Goal: Information Seeking & Learning: Learn about a topic

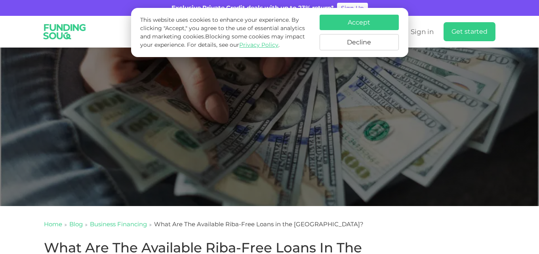
click at [387, 25] on button "Accept" at bounding box center [358, 22] width 79 height 15
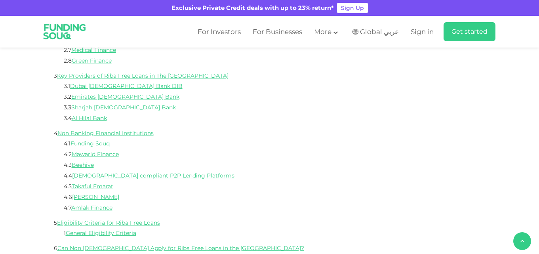
scroll to position [396, 0]
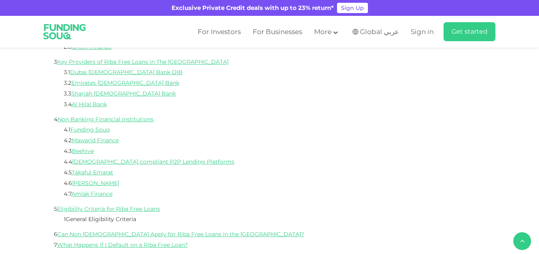
click at [118, 215] on link "General Eligibility Criteria" at bounding box center [101, 218] width 70 height 7
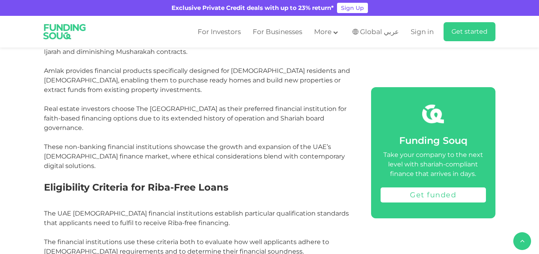
scroll to position [3612, 0]
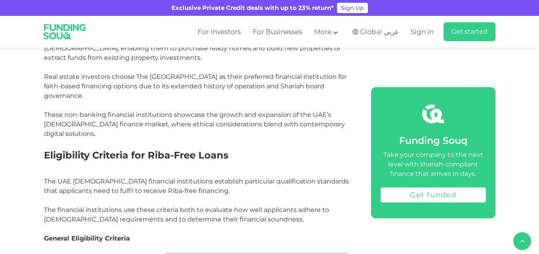
drag, startPoint x: 341, startPoint y: 137, endPoint x: 165, endPoint y: 142, distance: 175.8
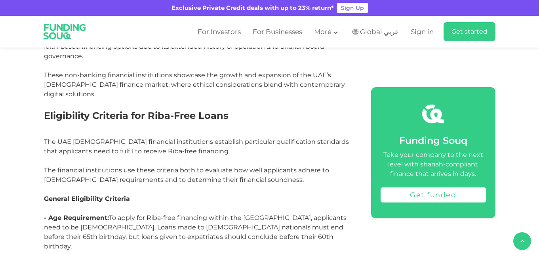
drag, startPoint x: 100, startPoint y: 149, endPoint x: 312, endPoint y: 154, distance: 212.6
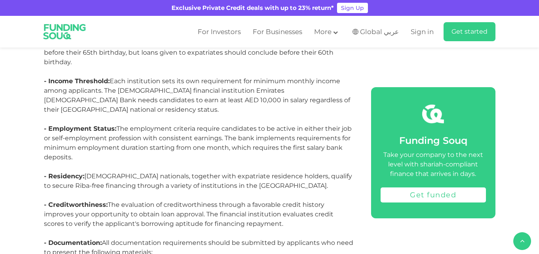
scroll to position [3850, 0]
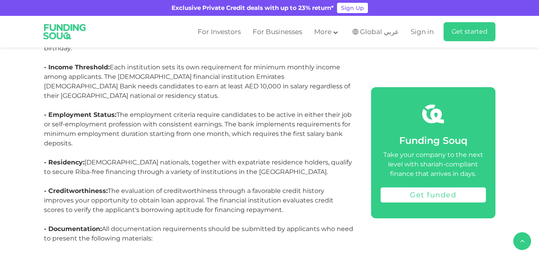
drag, startPoint x: 183, startPoint y: 152, endPoint x: 25, endPoint y: 151, distance: 158.3
drag, startPoint x: 159, startPoint y: 144, endPoint x: 61, endPoint y: 144, distance: 98.6
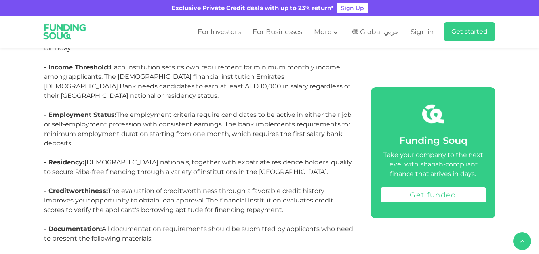
drag, startPoint x: 86, startPoint y: 134, endPoint x: 58, endPoint y: 131, distance: 28.2
drag, startPoint x: 224, startPoint y: 125, endPoint x: 47, endPoint y: 123, distance: 176.9
click at [47, 253] on p "· i) Valid passport and [GEOGRAPHIC_DATA] residency visa (for expatriates)" at bounding box center [198, 257] width 309 height 9
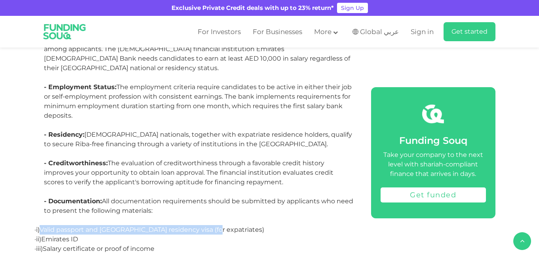
scroll to position [3889, 0]
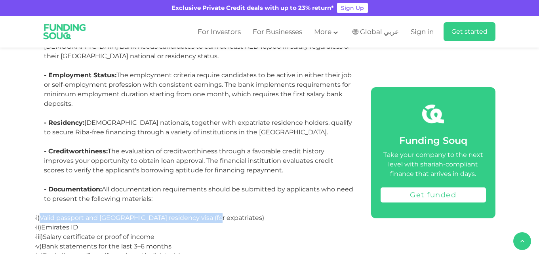
drag, startPoint x: 199, startPoint y: 119, endPoint x: 43, endPoint y: 119, distance: 156.3
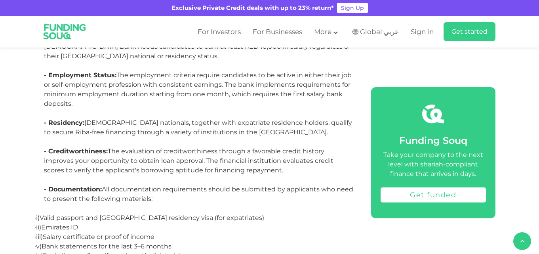
drag, startPoint x: 36, startPoint y: 139, endPoint x: 94, endPoint y: 156, distance: 61.1
drag, startPoint x: 210, startPoint y: 97, endPoint x: 220, endPoint y: 93, distance: 10.5
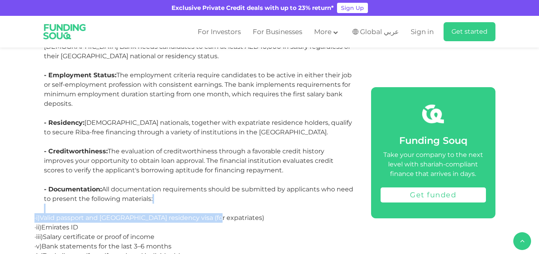
drag, startPoint x: 228, startPoint y: 77, endPoint x: 219, endPoint y: 85, distance: 12.0
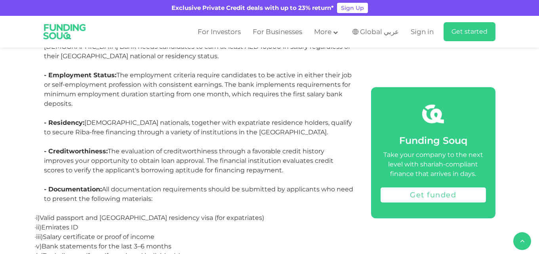
click at [171, 241] on p "· v) Bank statements for the last 3–6 months" at bounding box center [198, 245] width 309 height 9
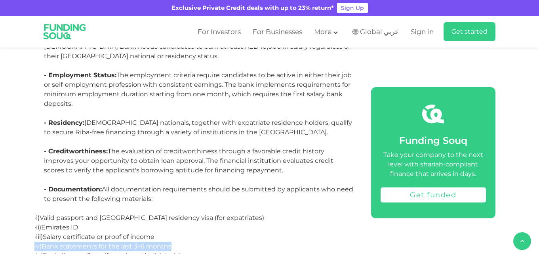
drag, startPoint x: 184, startPoint y: 110, endPoint x: 34, endPoint y: 112, distance: 149.6
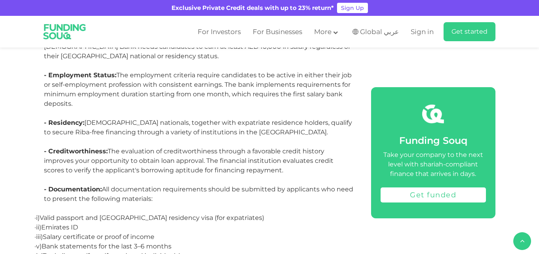
drag, startPoint x: 192, startPoint y: 122, endPoint x: 31, endPoint y: 122, distance: 161.5
drag, startPoint x: 43, startPoint y: 165, endPoint x: 120, endPoint y: 188, distance: 80.4
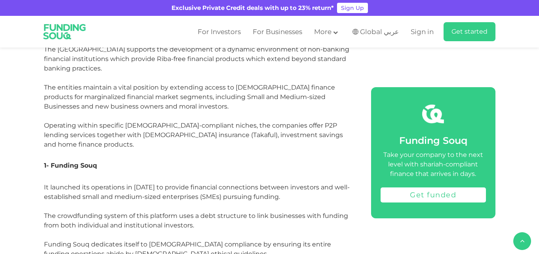
scroll to position [2346, 0]
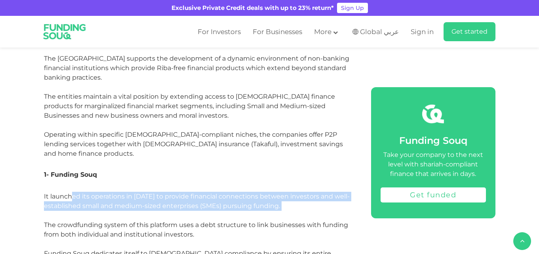
drag, startPoint x: 294, startPoint y: 144, endPoint x: 73, endPoint y: 127, distance: 221.5
click at [73, 192] on p "It launched its operations in [DATE] to provide financial connections between i…" at bounding box center [198, 220] width 309 height 57
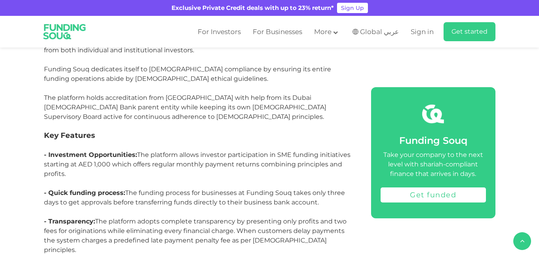
scroll to position [2543, 0]
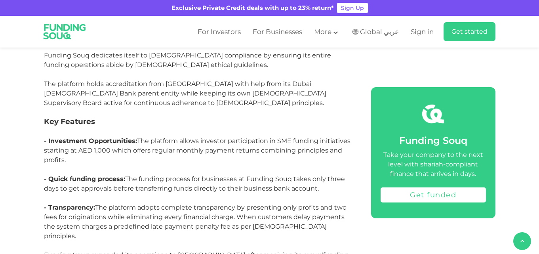
drag, startPoint x: 71, startPoint y: 94, endPoint x: 49, endPoint y: 89, distance: 22.6
click at [49, 136] on p "- Investment Opportunities: The platform allows investor participation in SME f…" at bounding box center [198, 155] width 309 height 38
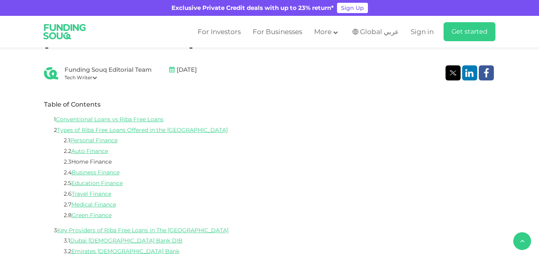
scroll to position [208, 0]
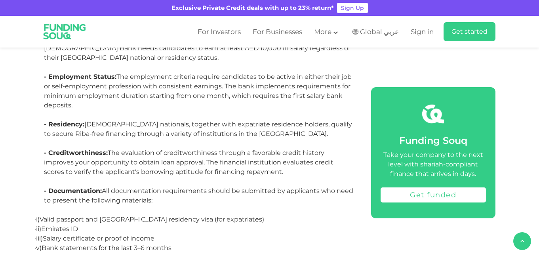
scroll to position [396, 0]
